Goal: Task Accomplishment & Management: Manage account settings

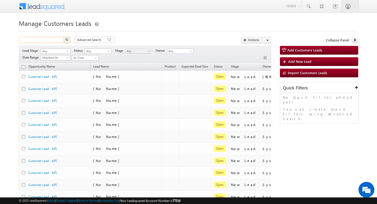
paste input "811211"
click at [55, 40] on input "text" at bounding box center [41, 40] width 45 height 6
type input "811211"
click at [66, 39] on img "button" at bounding box center [66, 39] width 3 height 3
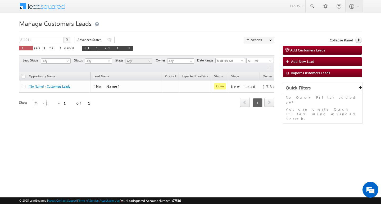
scroll to position [0, 21]
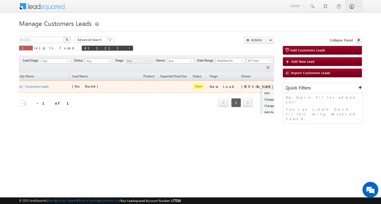
click at [283, 87] on button "button" at bounding box center [285, 86] width 5 height 5
click at [261, 92] on link "Edit" at bounding box center [274, 93] width 26 height 6
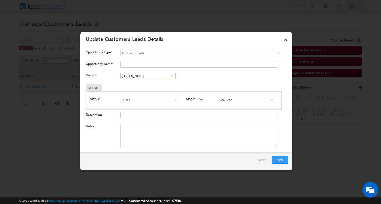
click at [154, 78] on input "[PERSON_NAME]" at bounding box center [147, 76] width 55 height 6
click at [153, 78] on input "[PERSON_NAME]" at bounding box center [147, 76] width 55 height 6
paste input "[PERSON_NAME]"
click at [159, 85] on span "[PERSON_NAME][EMAIL_ADDRESS][PERSON_NAME][DOMAIN_NAME]" at bounding box center [146, 86] width 48 height 4
type input "[PERSON_NAME]"
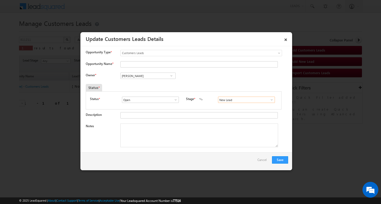
click at [225, 100] on input "New Lead" at bounding box center [246, 100] width 57 height 6
click at [221, 108] on link "Sales Marked" at bounding box center [246, 106] width 57 height 6
type input "Sales Marked"
click at [194, 130] on textarea "Notes" at bounding box center [199, 136] width 158 height 24
paste textarea "[PERSON_NAME] / Lap loan / Customer required 20-lakh / 35k to 40k income ok wit…"
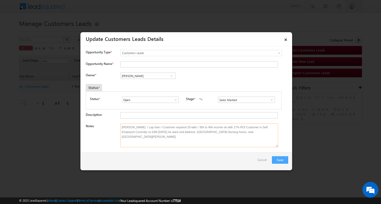
type textarea "[PERSON_NAME] / Lap loan / Customer required 20-lakh / 35k to 40k income ok wit…"
click at [284, 157] on button "Save" at bounding box center [280, 160] width 16 height 7
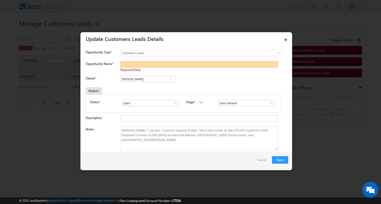
click at [149, 63] on input "Opportunity Name *" at bounding box center [198, 64] width 157 height 6
type input "[PERSON_NAME]"
click at [282, 163] on button "Save" at bounding box center [280, 160] width 16 height 7
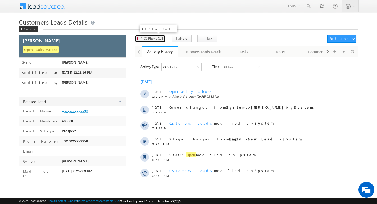
click at [160, 38] on span "CC Phone Call" at bounding box center [153, 38] width 19 height 5
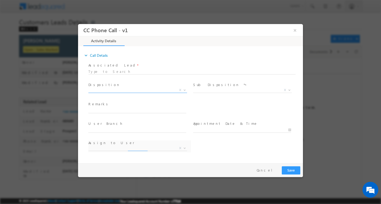
click at [118, 90] on span "X" at bounding box center [137, 90] width 99 height 5
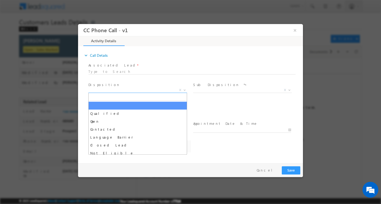
select select "akshay.gulhane@sgrlimited.in"
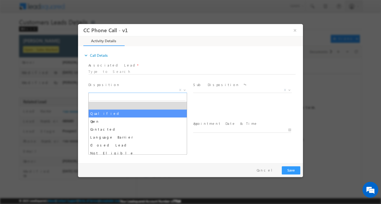
select select "Qualified"
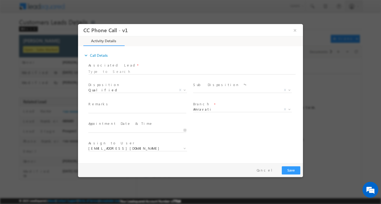
click at [202, 94] on span at bounding box center [242, 97] width 98 height 6
click at [202, 93] on span "X" at bounding box center [242, 91] width 99 height 5
click at [204, 91] on span "X" at bounding box center [242, 90] width 99 height 5
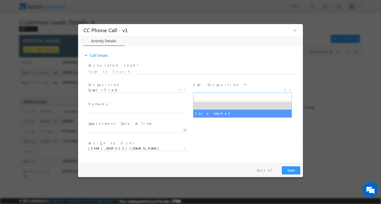
select select "Sale Marked"
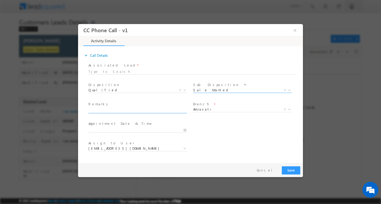
click at [133, 113] on span at bounding box center [139, 111] width 103 height 6
click at [134, 111] on input "text" at bounding box center [137, 110] width 98 height 5
paste input "Vickey / Lap loan / Customer required 20-lakh / 35k to 40k income ok with 17% R…"
type input "Vickey / Lap loan / Customer required 20-lakh / 35k to 40k income ok with 17% R…"
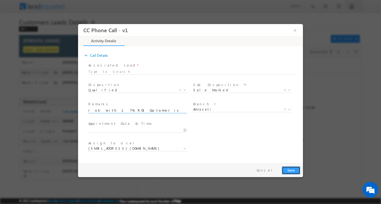
click at [289, 173] on button "Save" at bounding box center [291, 170] width 19 height 8
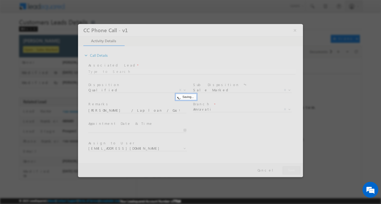
scroll to position [0, 0]
